Goal: Task Accomplishment & Management: Use online tool/utility

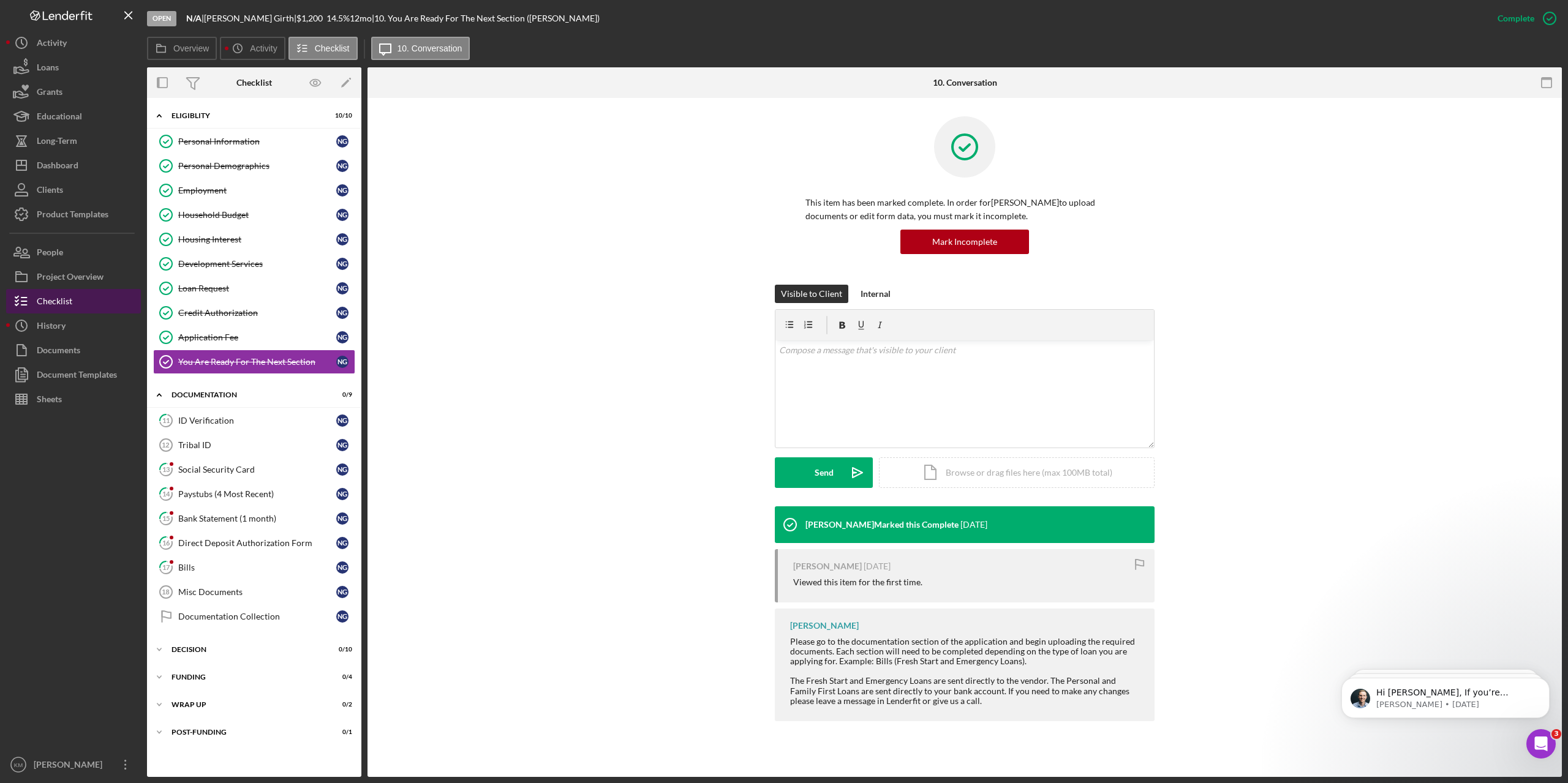
click at [53, 307] on div "Checklist" at bounding box center [54, 303] width 35 height 27
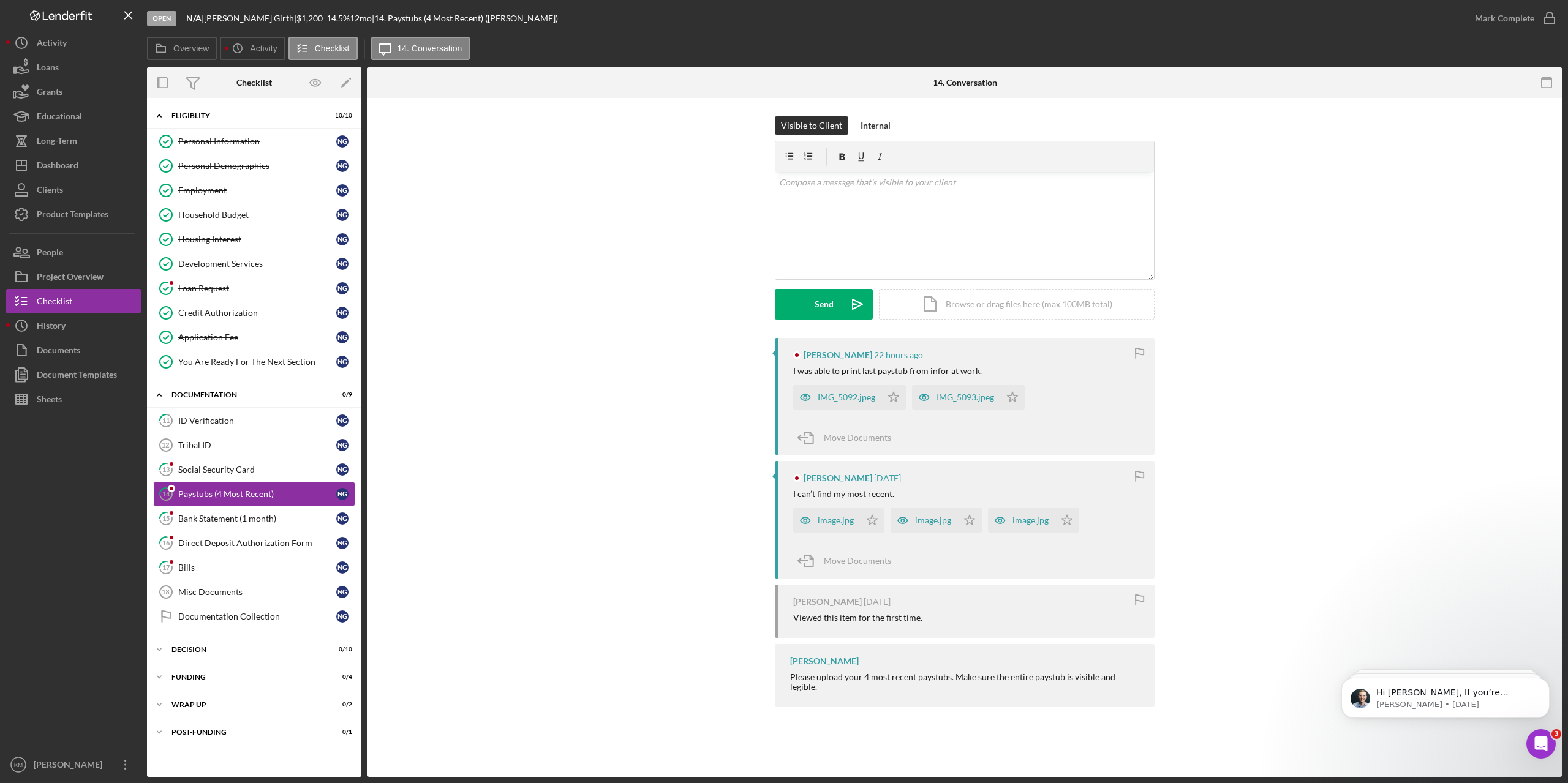
click at [1448, 179] on div "Visible to Client Internal v Color teal Color pink Remove color Add row above A…" at bounding box center [964, 228] width 1157 height 222
